Goal: Navigation & Orientation: Find specific page/section

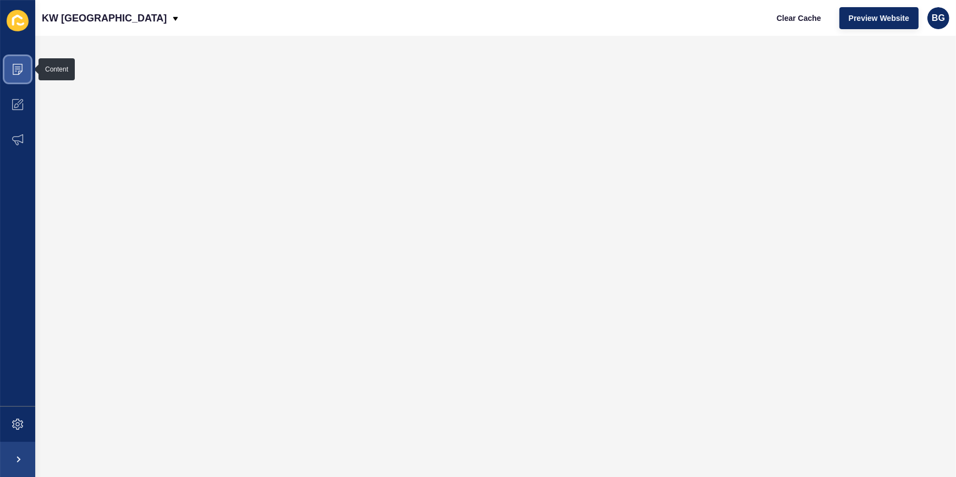
click at [17, 70] on icon at bounding box center [17, 69] width 11 height 11
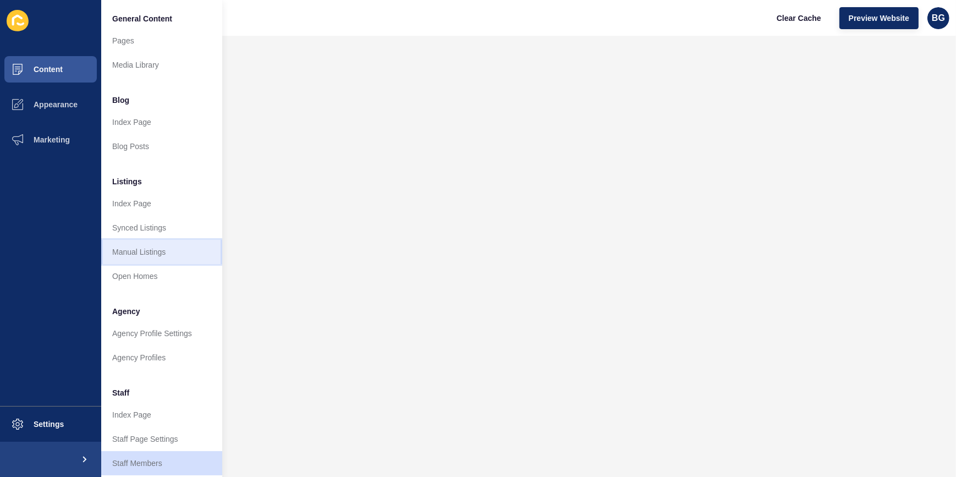
click at [167, 247] on link "Manual Listings" at bounding box center [161, 252] width 121 height 24
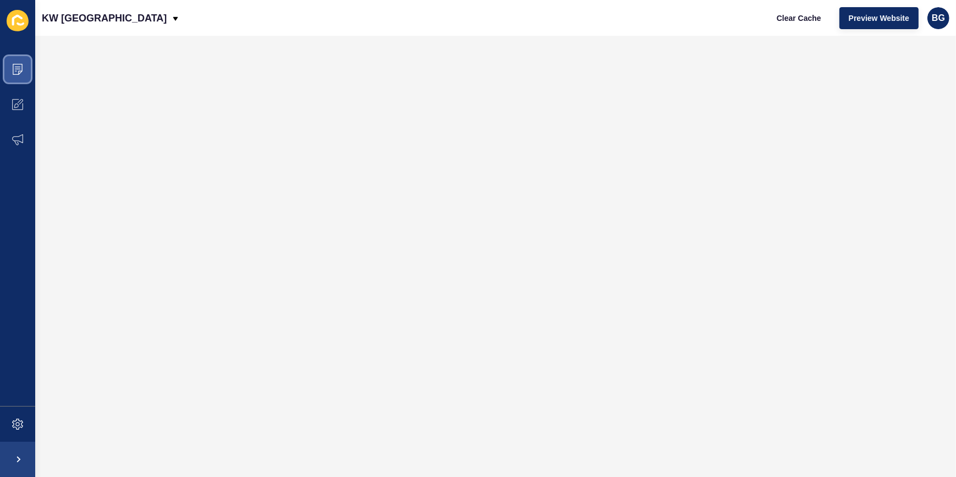
click at [16, 69] on icon at bounding box center [17, 69] width 11 height 11
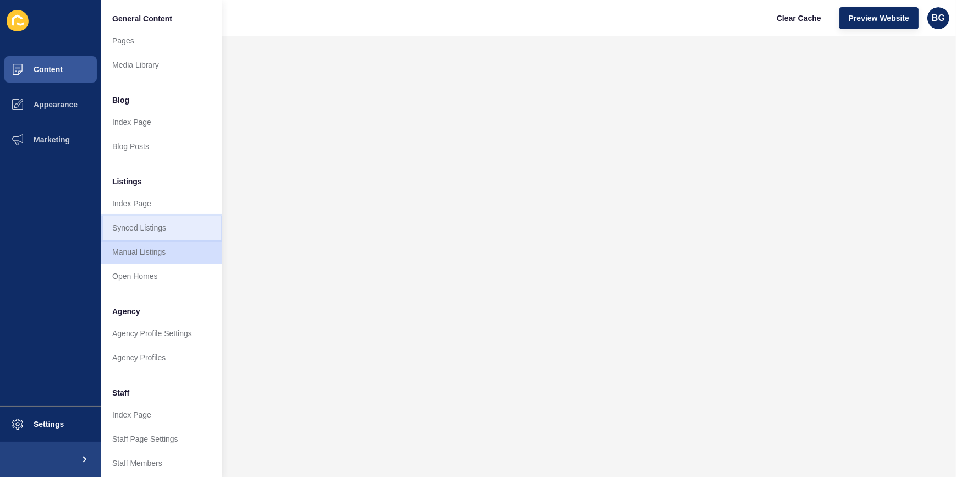
click at [158, 227] on link "Synced Listings" at bounding box center [161, 228] width 121 height 24
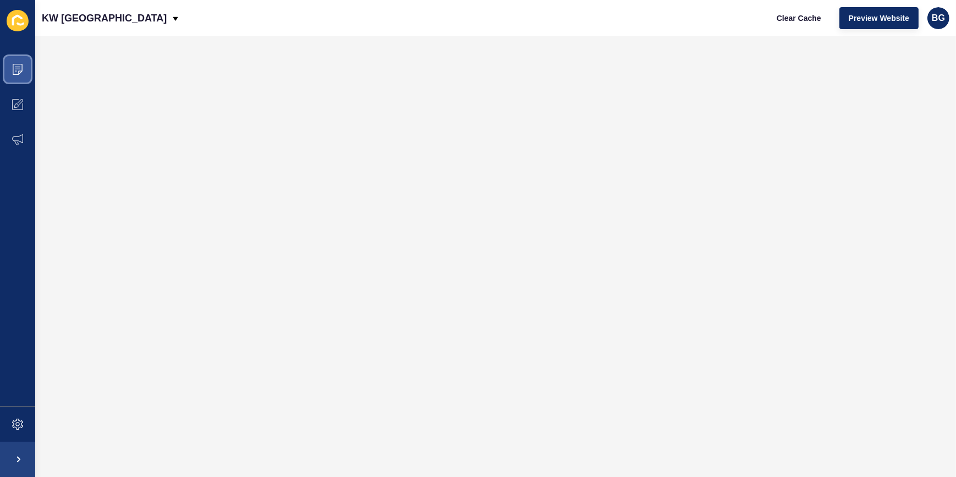
click at [21, 65] on icon at bounding box center [17, 69] width 11 height 11
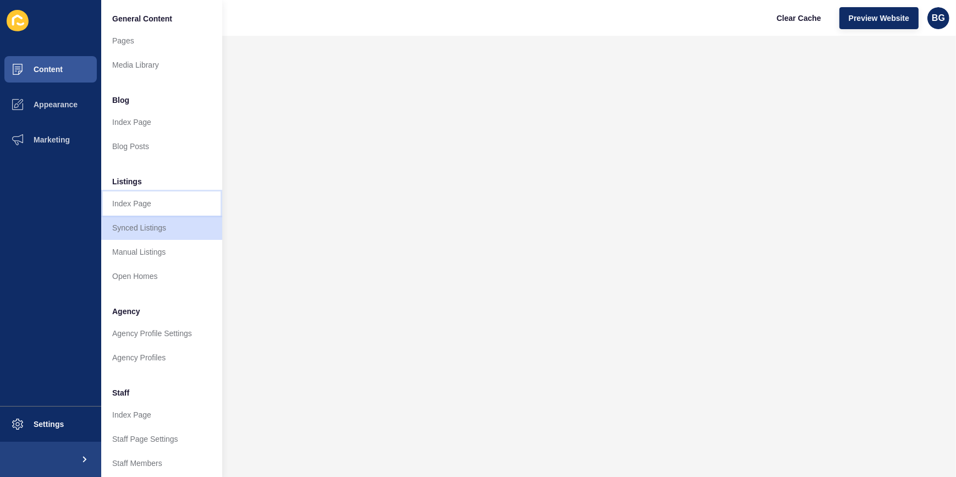
click at [152, 207] on link "Index Page" at bounding box center [161, 203] width 121 height 24
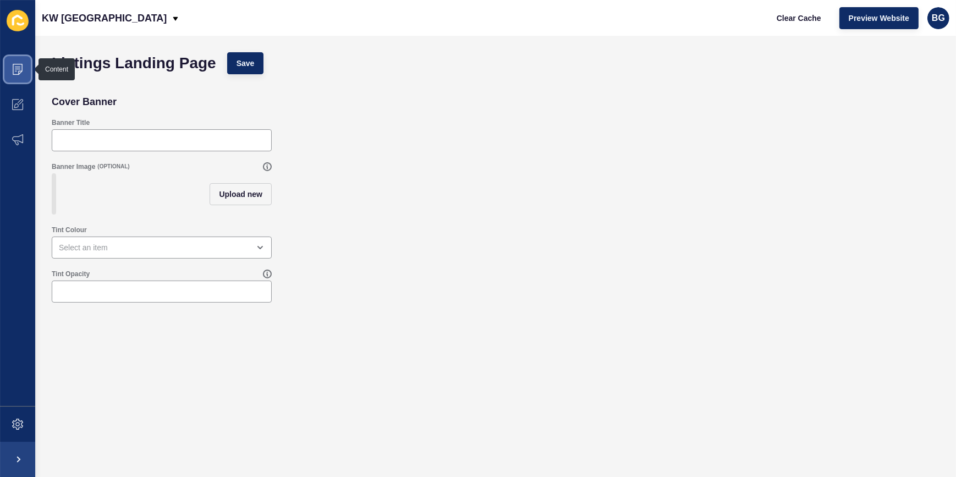
click at [20, 64] on icon at bounding box center [18, 69] width 10 height 11
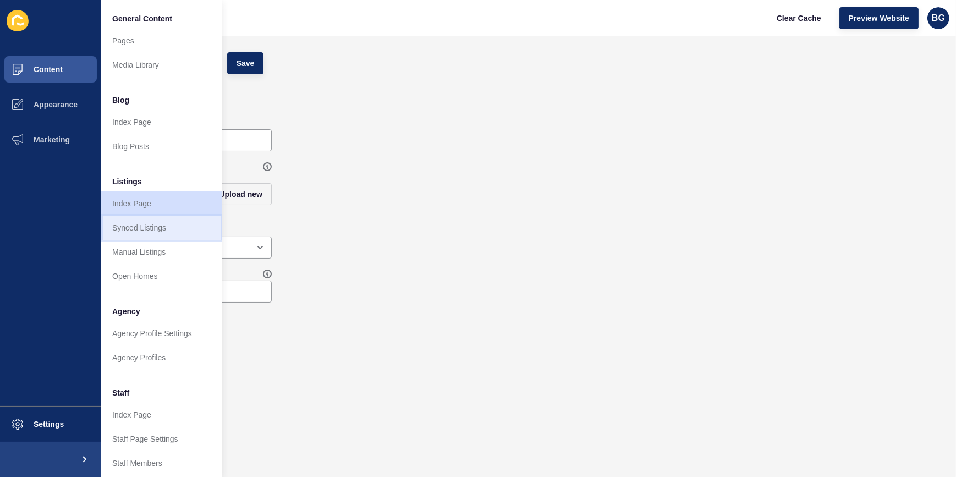
click at [177, 228] on link "Synced Listings" at bounding box center [161, 228] width 121 height 24
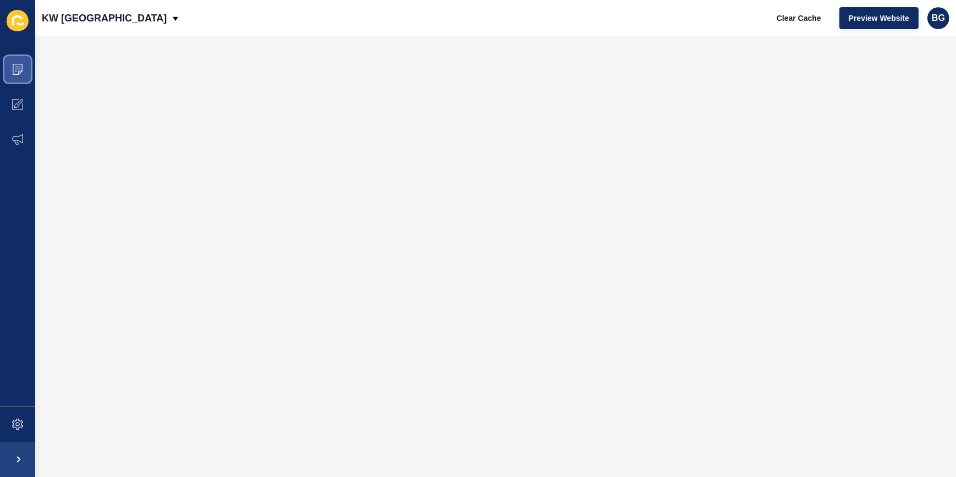
click at [20, 69] on icon at bounding box center [17, 69] width 11 height 11
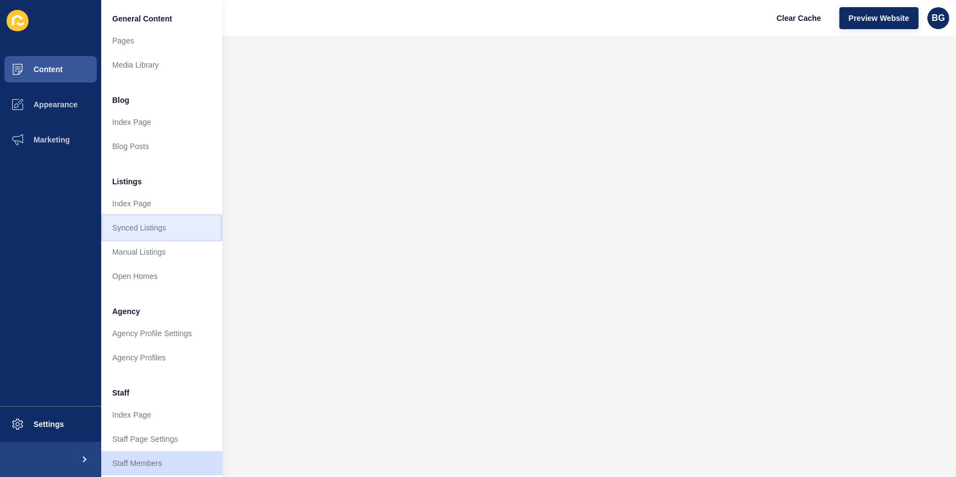
click at [174, 228] on link "Synced Listings" at bounding box center [161, 228] width 121 height 24
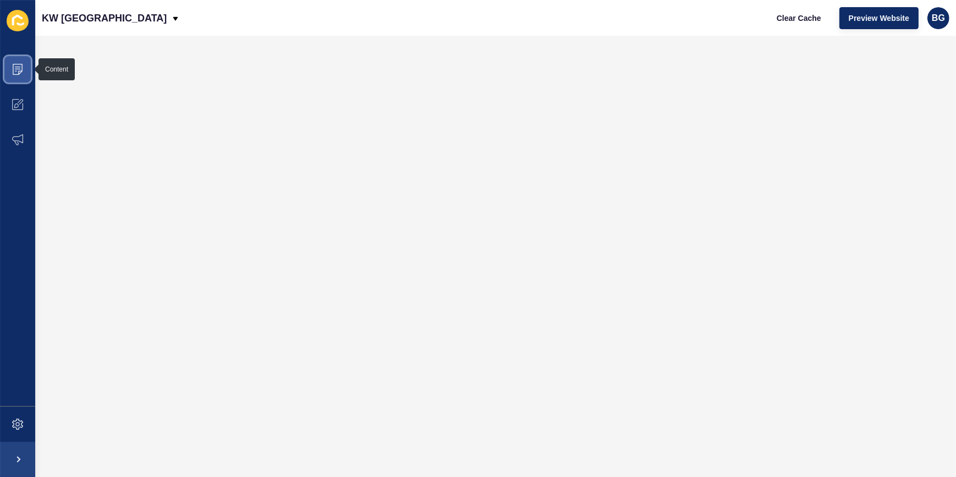
click at [22, 68] on icon at bounding box center [17, 69] width 11 height 11
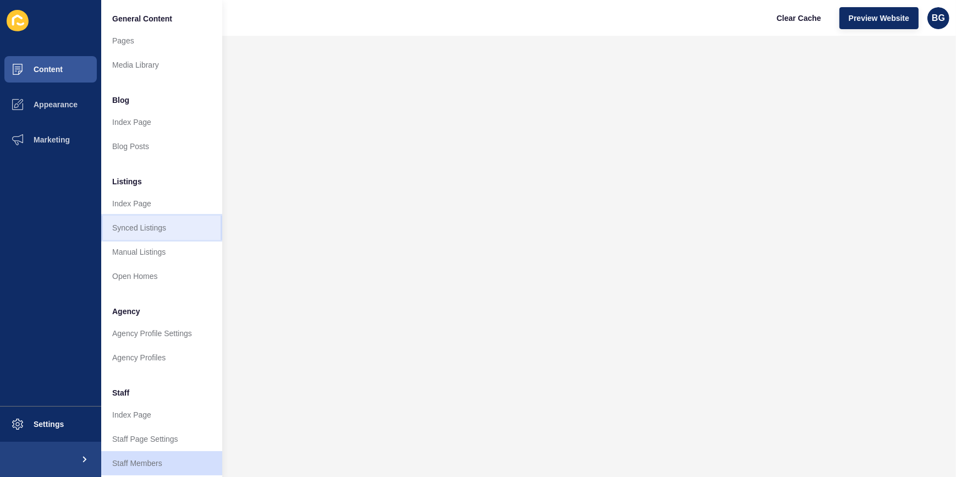
click at [163, 224] on link "Synced Listings" at bounding box center [161, 228] width 121 height 24
